Goal: Task Accomplishment & Management: Manage account settings

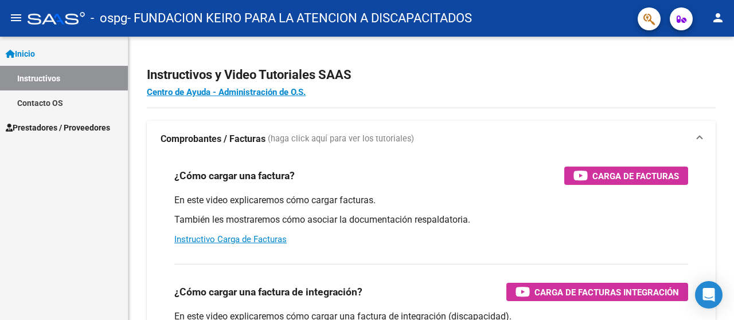
click at [716, 21] on mat-icon "person" at bounding box center [718, 18] width 14 height 14
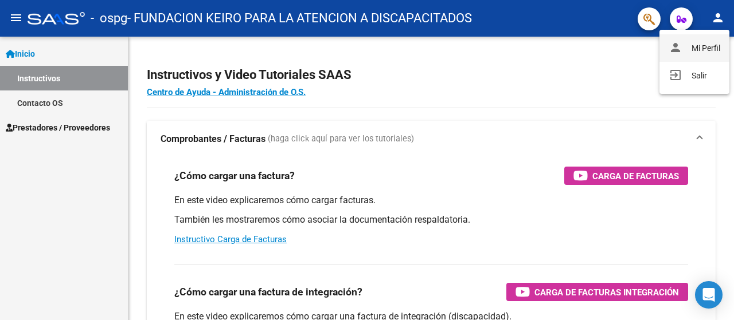
click at [700, 46] on button "person Mi Perfil" at bounding box center [694, 48] width 70 height 28
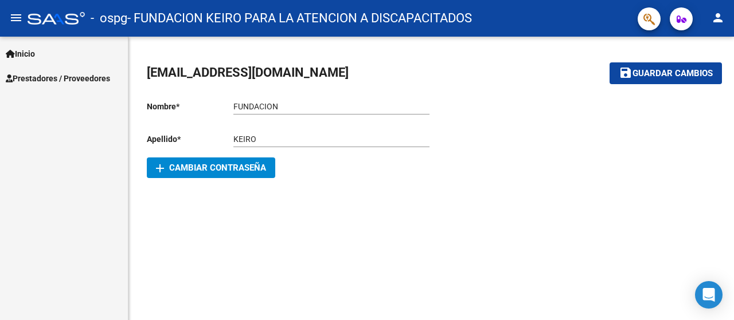
click at [712, 25] on mat-icon "person" at bounding box center [718, 18] width 14 height 14
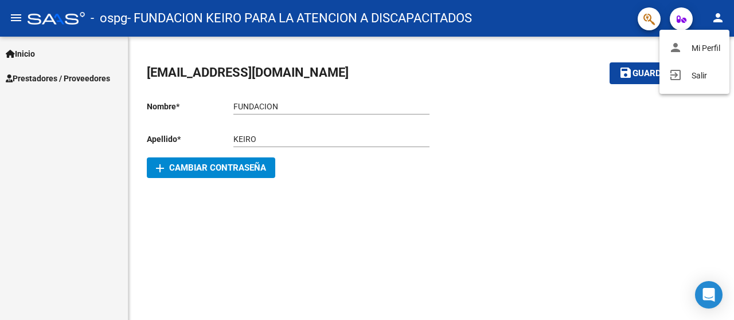
click at [574, 156] on div at bounding box center [367, 160] width 734 height 320
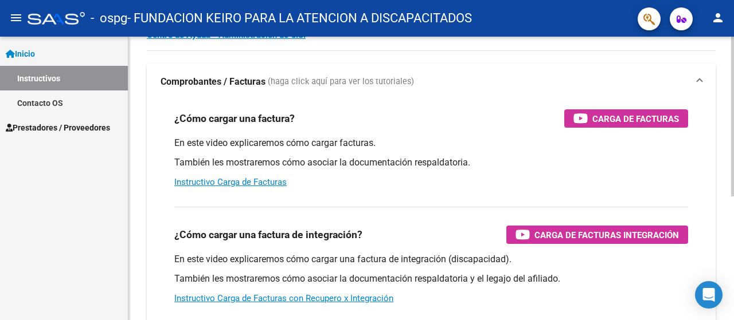
scroll to position [115, 0]
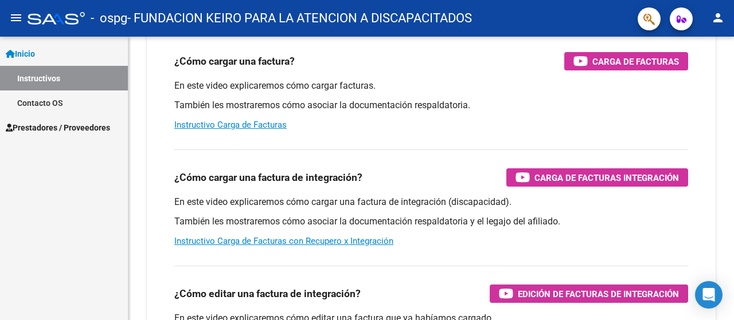
click at [79, 123] on span "Prestadores / Proveedores" at bounding box center [58, 127] width 104 height 13
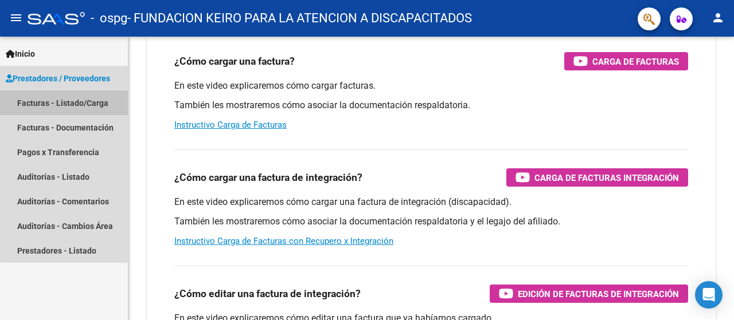
click at [95, 100] on link "Facturas - Listado/Carga" at bounding box center [64, 103] width 128 height 25
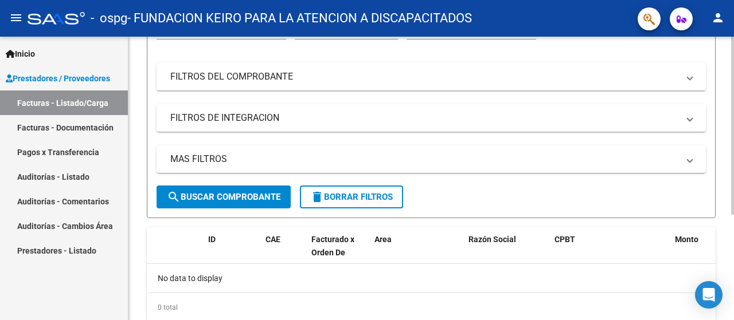
scroll to position [167, 0]
